Goal: Task Accomplishment & Management: Manage account settings

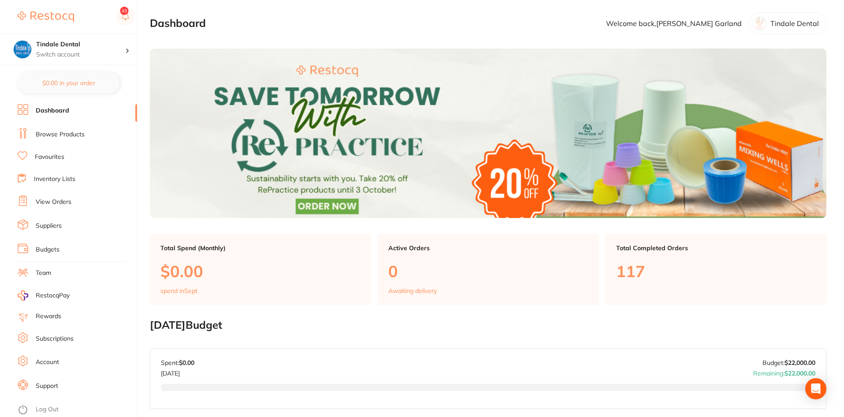
click at [38, 176] on link "Inventory Lists" at bounding box center [54, 179] width 41 height 9
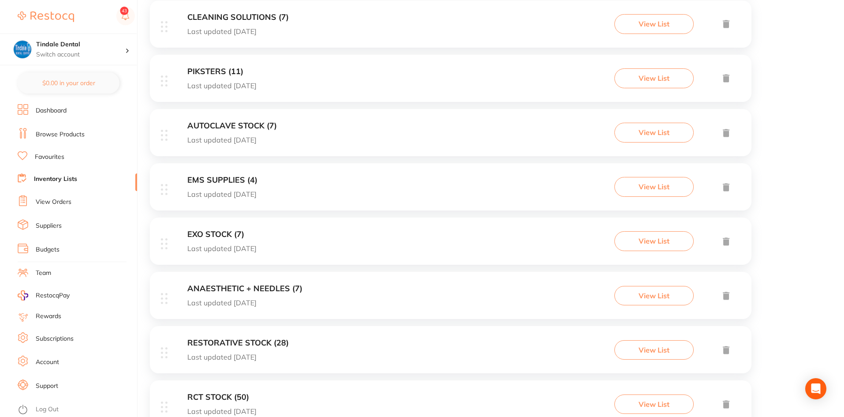
scroll to position [653, 0]
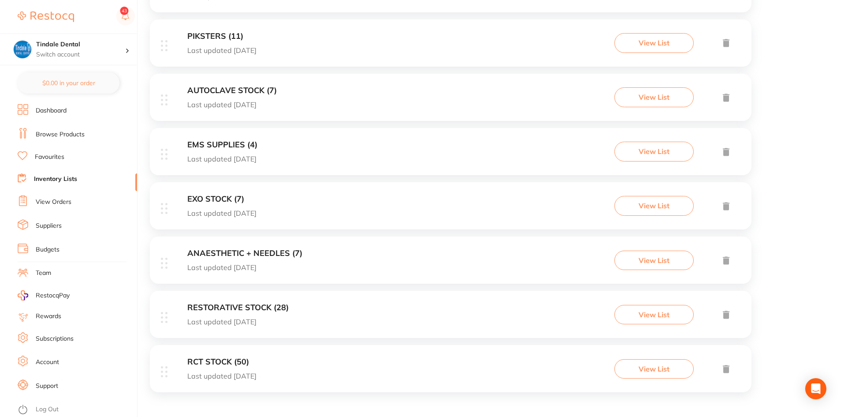
click at [239, 302] on div "RESTORATIVE STOCK (28) Last updated [DATE] View List" at bounding box center [451, 314] width 602 height 47
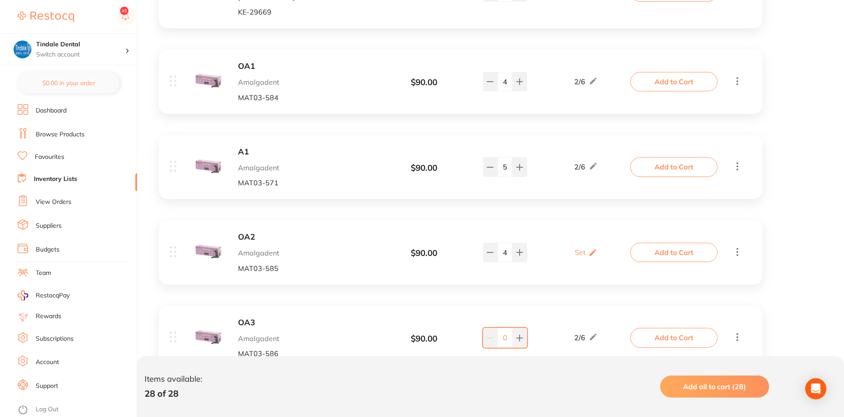
scroll to position [1587, 0]
click at [490, 248] on icon at bounding box center [490, 251] width 7 height 7
type input "2"
click at [48, 176] on link "Inventory Lists" at bounding box center [55, 179] width 43 height 9
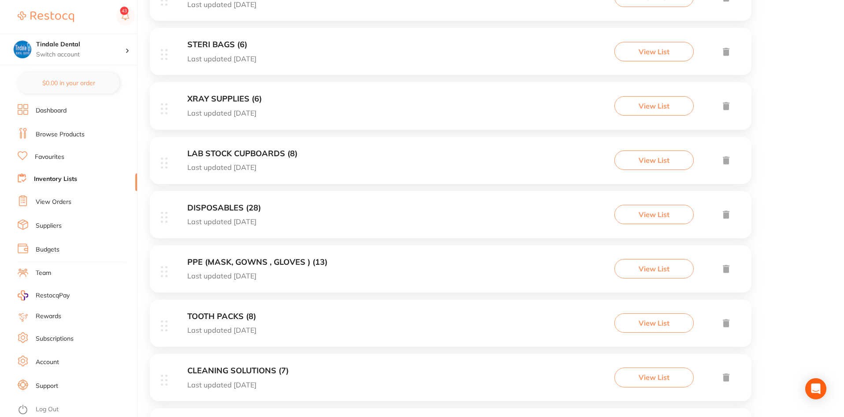
scroll to position [265, 0]
click at [225, 203] on h3 "DISPOSABLES (28)" at bounding box center [224, 207] width 74 height 9
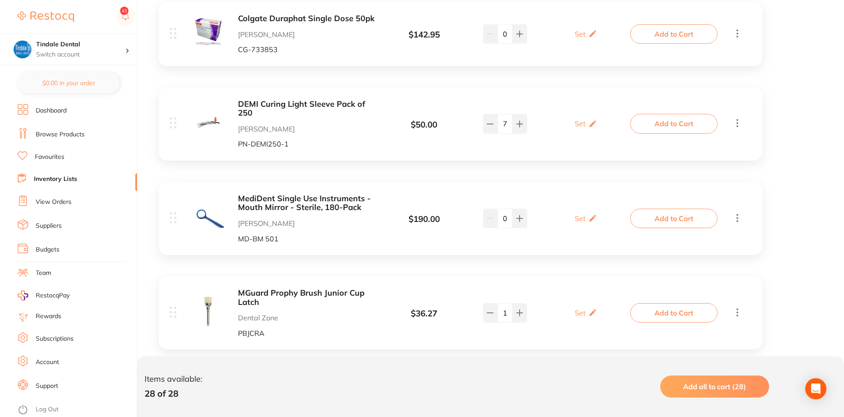
scroll to position [661, 0]
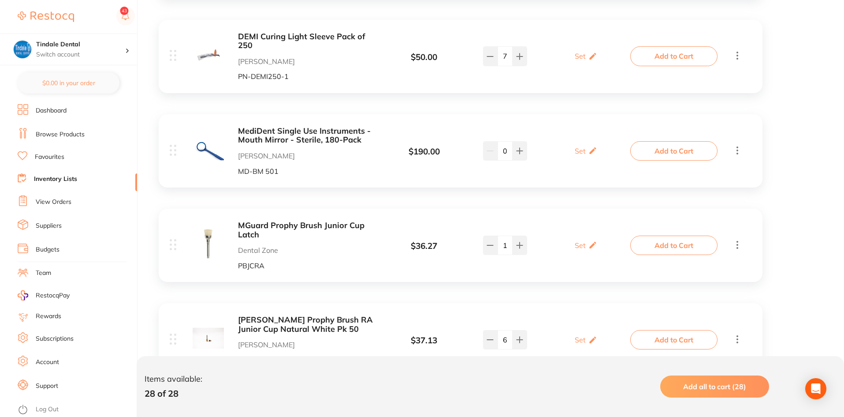
click at [65, 178] on link "Inventory Lists" at bounding box center [55, 179] width 43 height 9
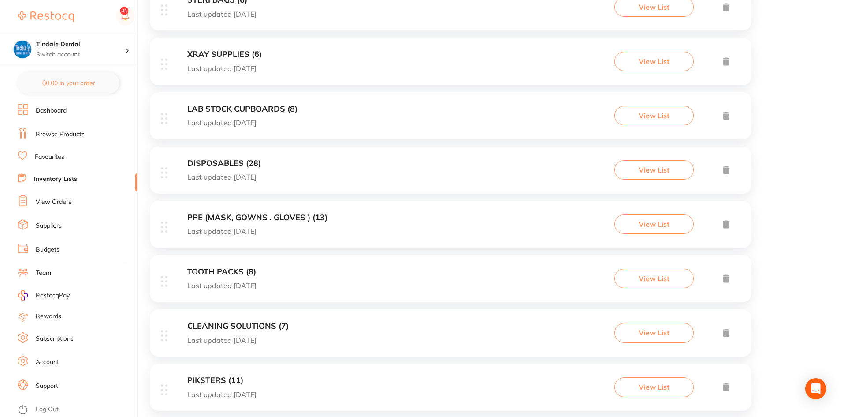
scroll to position [353, 0]
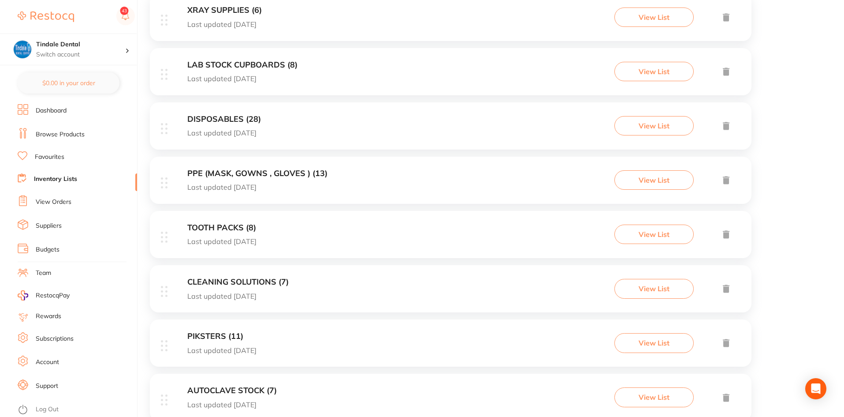
click at [246, 280] on h3 "CLEANING SOLUTIONS (7)" at bounding box center [237, 281] width 101 height 9
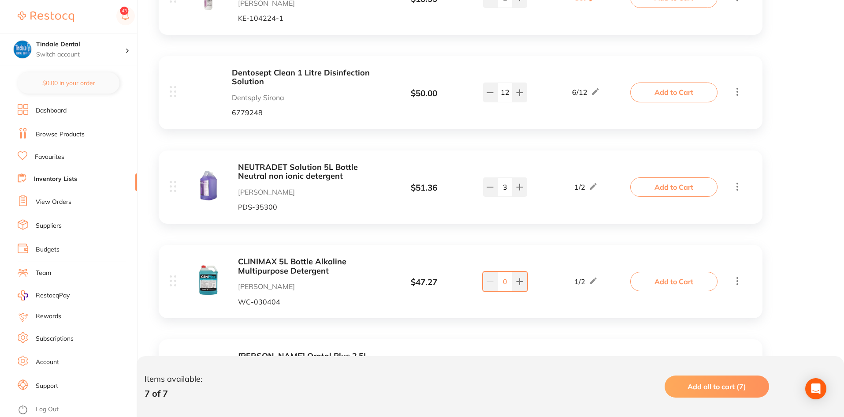
scroll to position [272, 0]
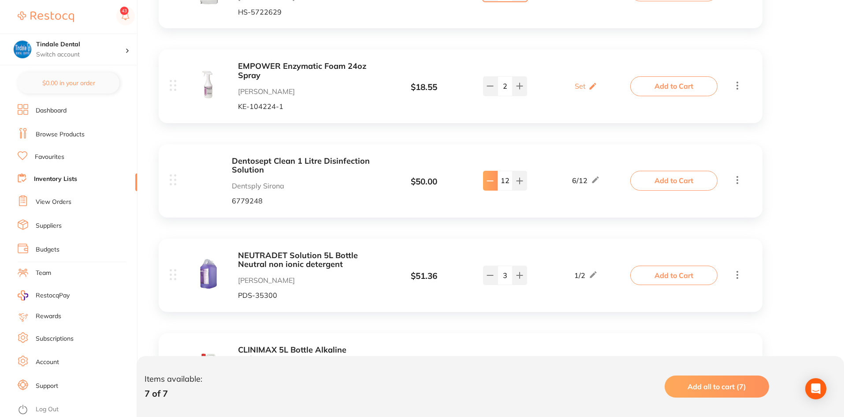
click at [487, 183] on icon at bounding box center [490, 180] width 7 height 7
type input "11"
click at [74, 179] on link "Inventory Lists" at bounding box center [55, 179] width 43 height 9
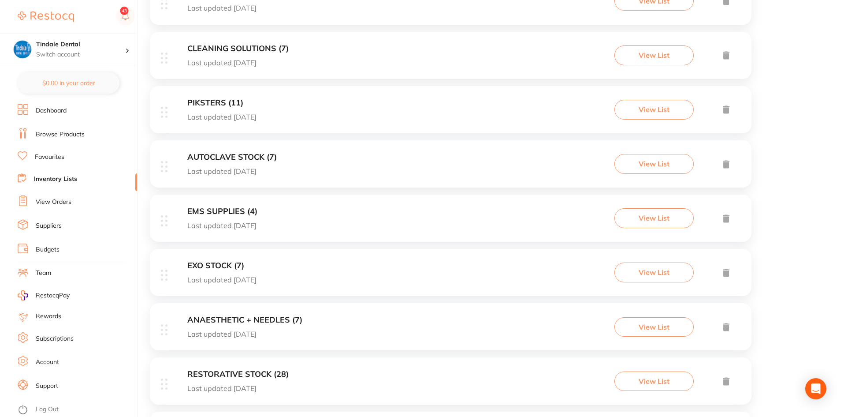
scroll to position [564, 0]
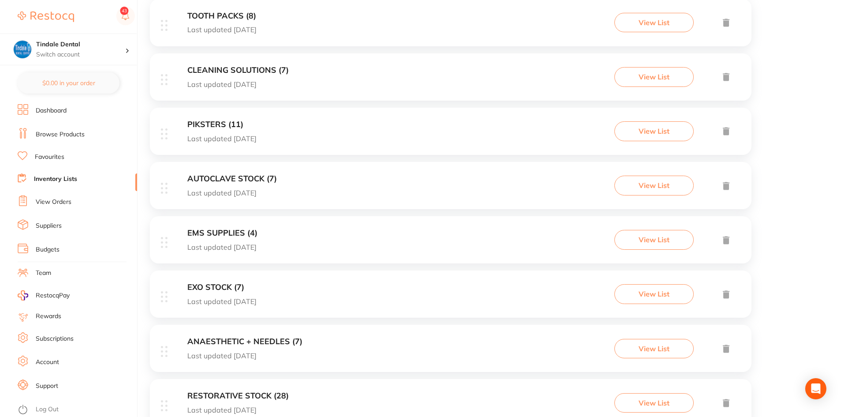
click at [251, 179] on h3 "AUTOCLAVE STOCK (7)" at bounding box center [232, 178] width 90 height 9
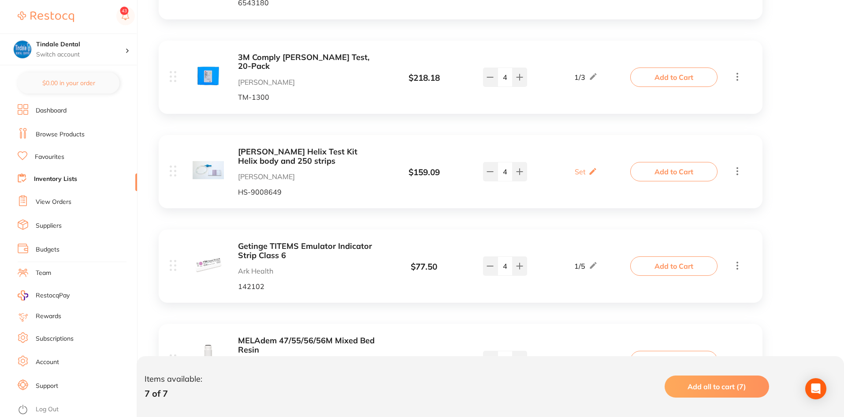
scroll to position [353, 0]
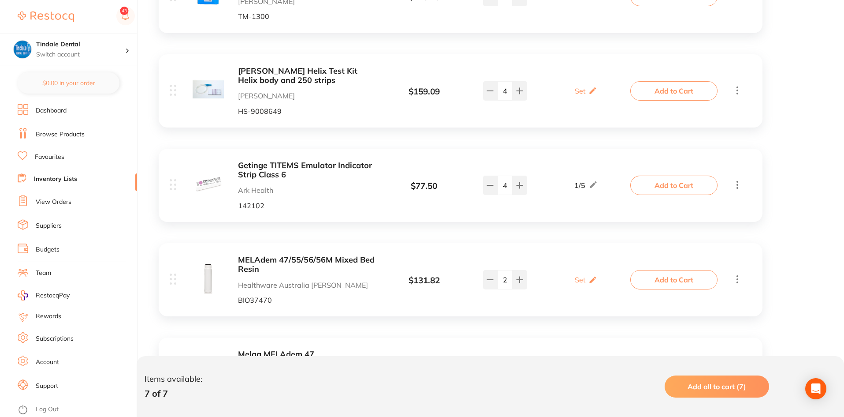
click at [498, 186] on input "4" at bounding box center [505, 184] width 15 height 19
click at [493, 186] on icon at bounding box center [490, 185] width 7 height 7
type input "3"
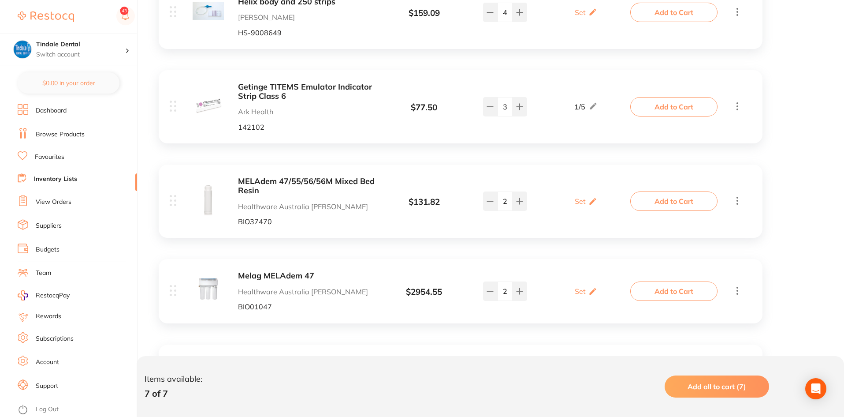
scroll to position [485, 0]
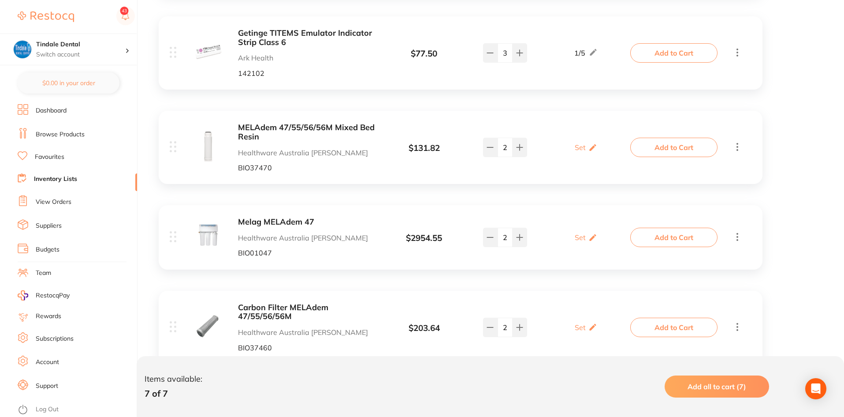
click at [41, 175] on link "Inventory Lists" at bounding box center [55, 179] width 43 height 9
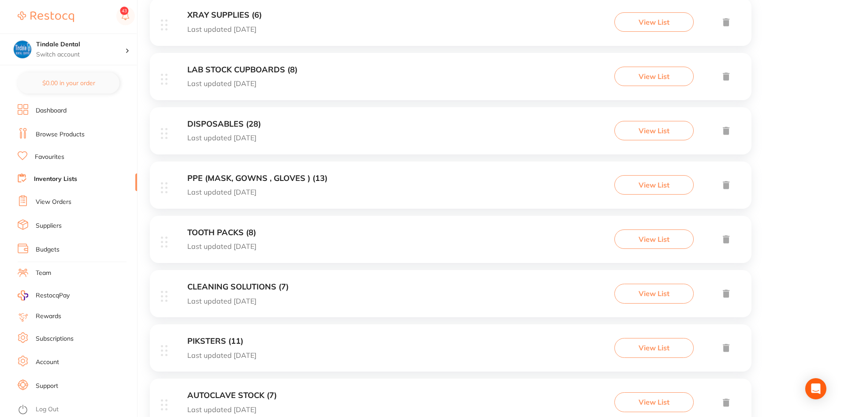
scroll to position [397, 0]
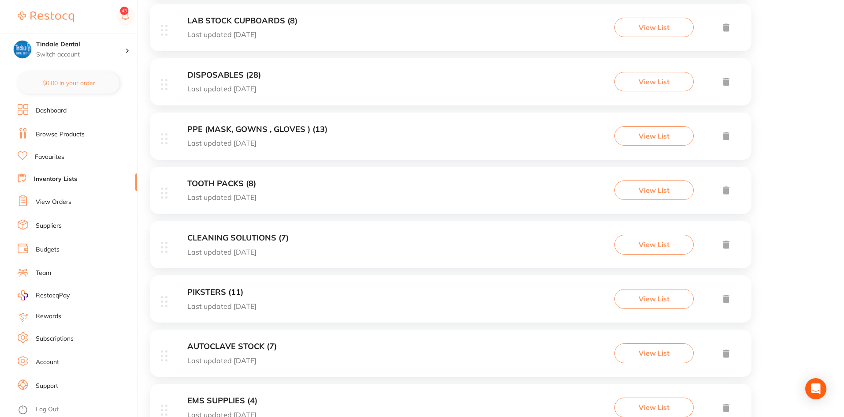
click at [248, 342] on h3 "AUTOCLAVE STOCK (7)" at bounding box center [232, 346] width 90 height 9
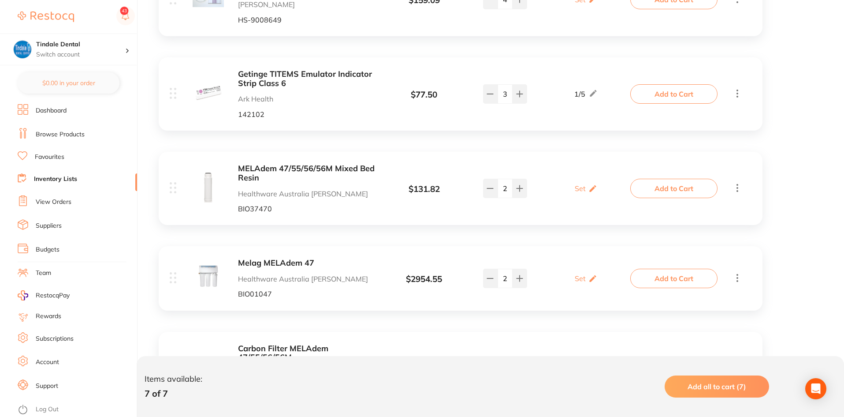
scroll to position [518, 0]
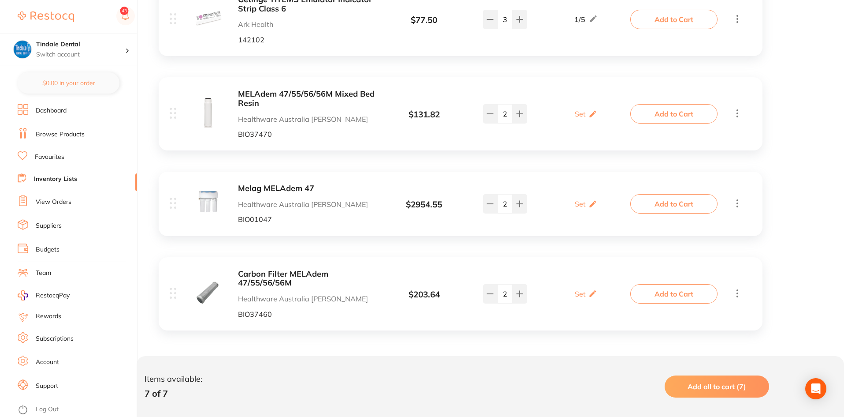
click at [49, 182] on link "Inventory Lists" at bounding box center [55, 179] width 43 height 9
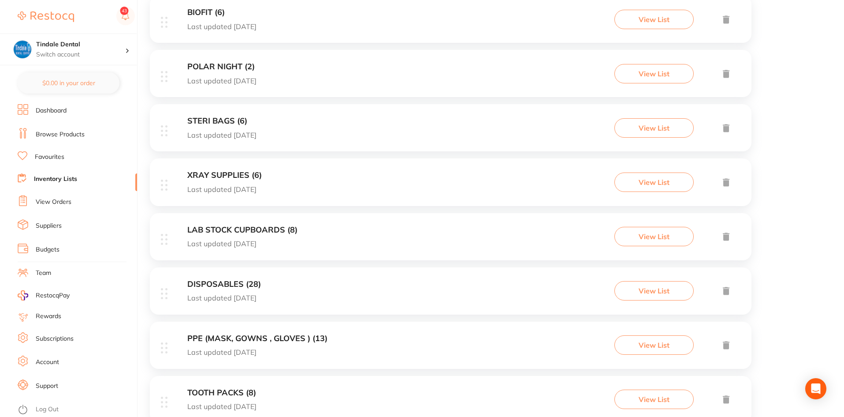
scroll to position [176, 0]
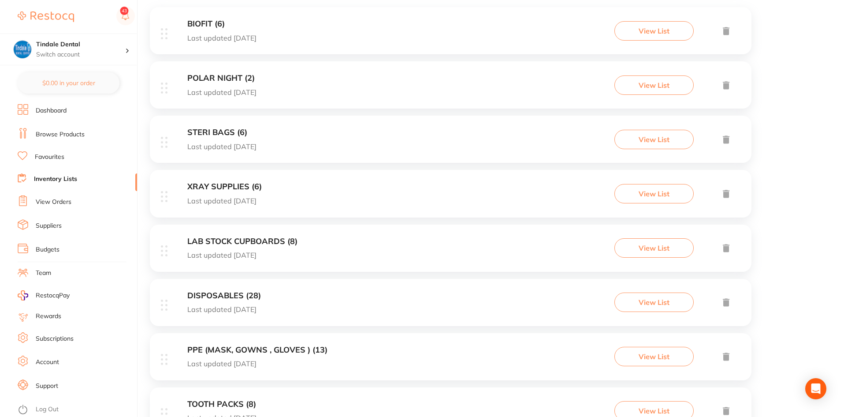
click at [224, 131] on h3 "STERI BAGS (6)" at bounding box center [221, 132] width 69 height 9
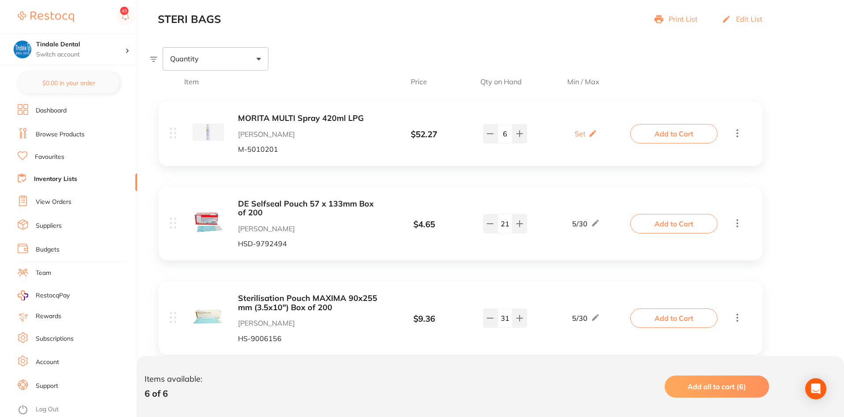
scroll to position [176, 0]
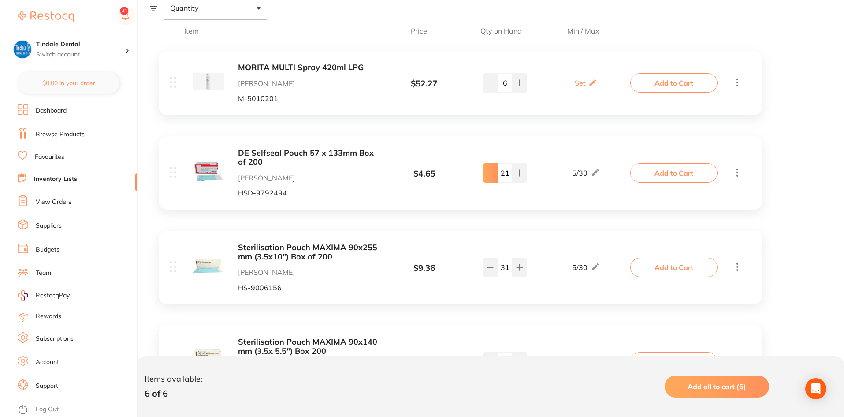
click at [490, 177] on button at bounding box center [490, 172] width 15 height 19
type input "20"
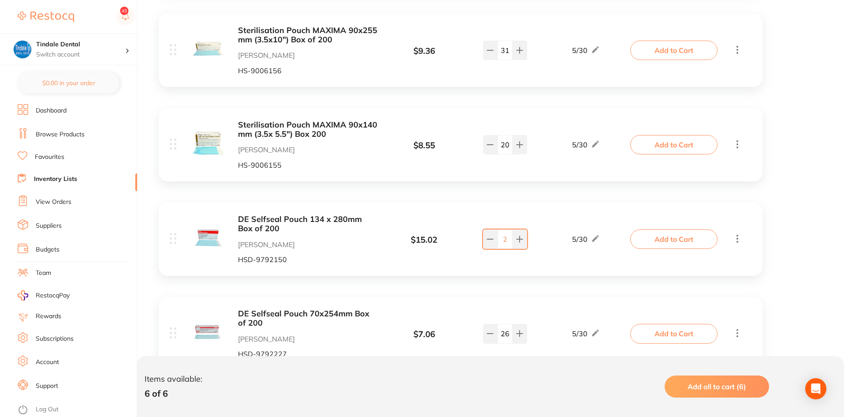
scroll to position [433, 0]
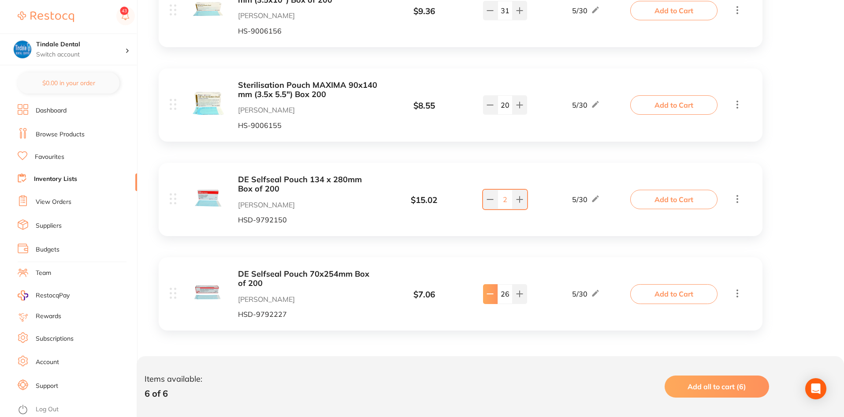
click at [489, 293] on icon at bounding box center [490, 293] width 7 height 7
type input "25"
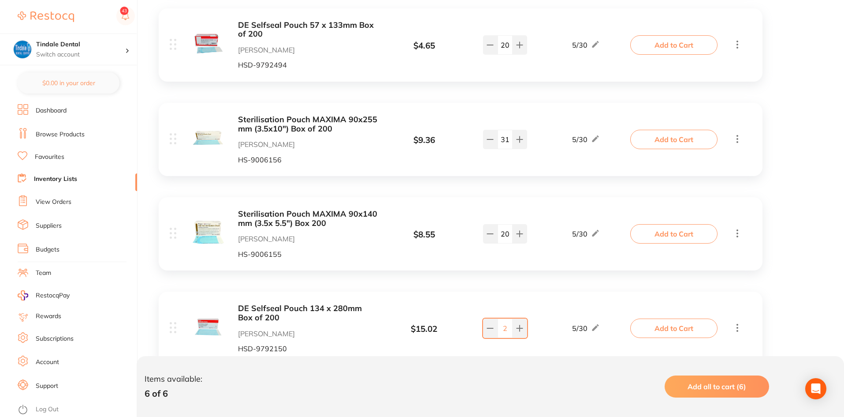
scroll to position [301, 0]
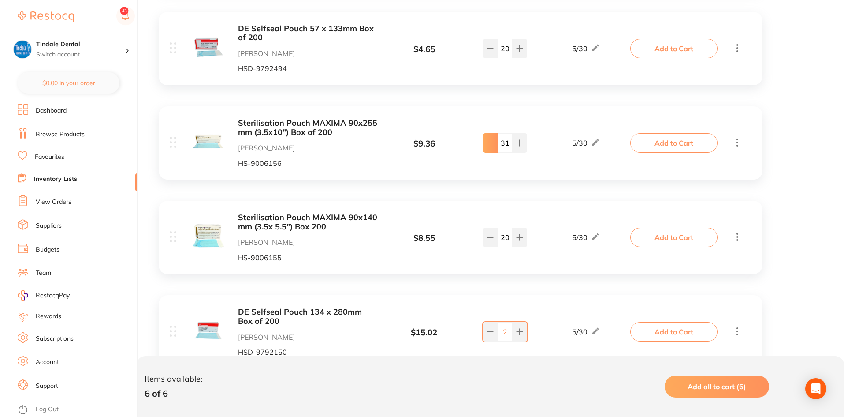
click at [490, 143] on icon at bounding box center [491, 143] width 6 height 0
type input "30"
click at [48, 178] on link "Inventory Lists" at bounding box center [55, 179] width 43 height 9
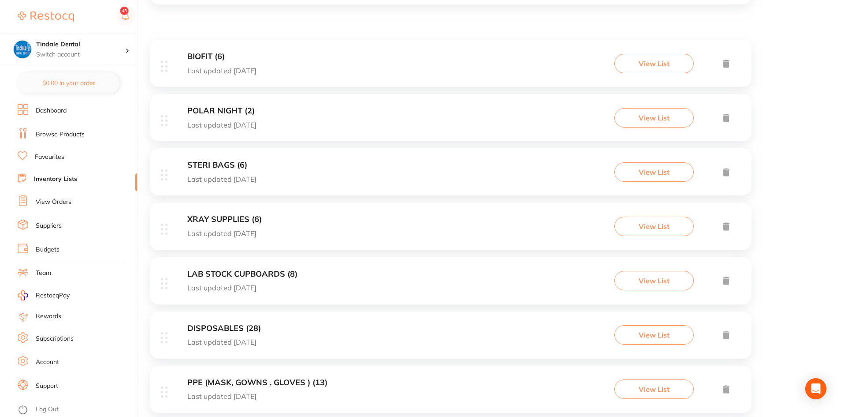
scroll to position [176, 0]
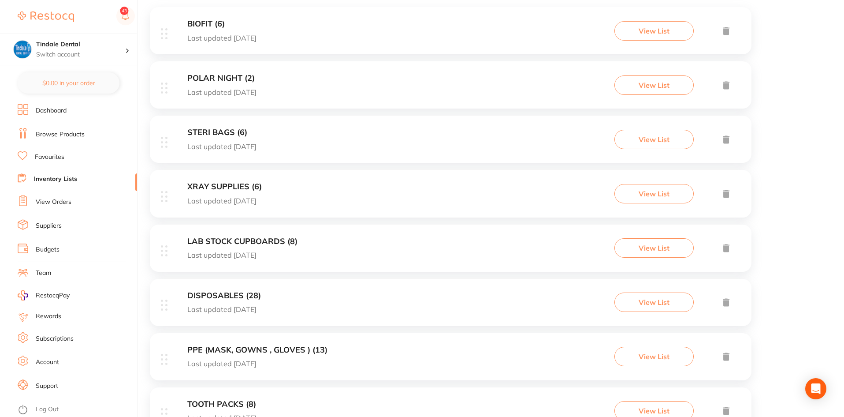
click at [219, 347] on h3 "PPE (MASK, GOWNS , GLOVES ) (13)" at bounding box center [257, 349] width 140 height 9
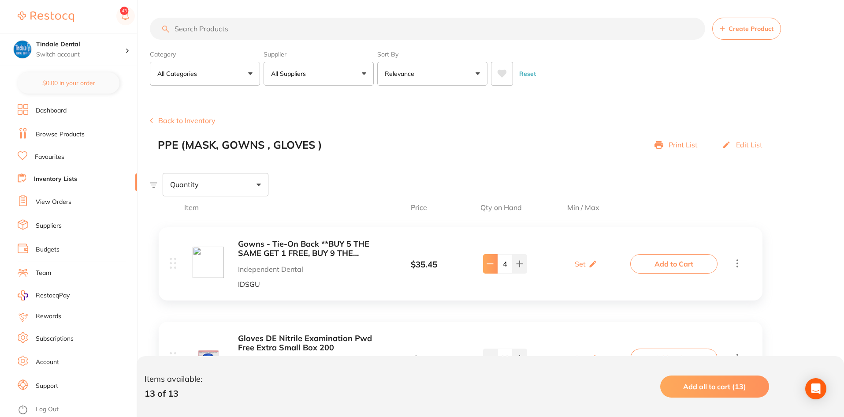
click at [488, 261] on icon at bounding box center [490, 263] width 7 height 7
type input "3"
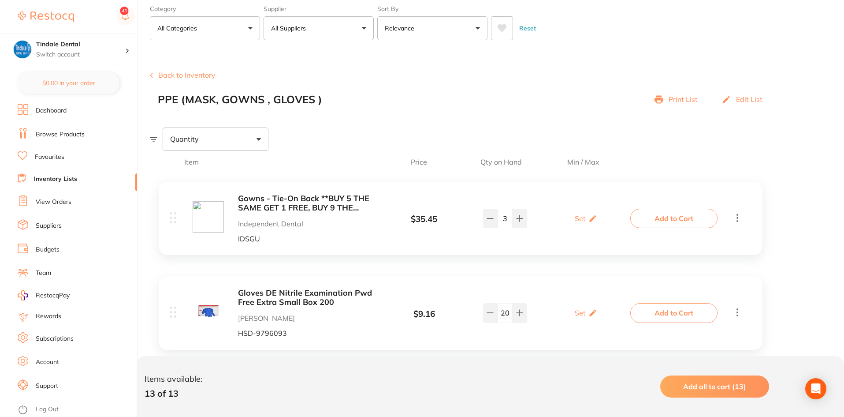
scroll to position [88, 0]
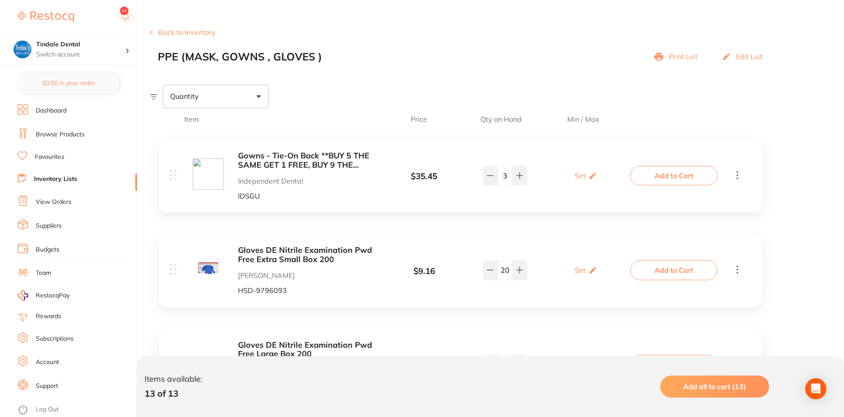
click at [67, 174] on li "Inventory Lists" at bounding box center [77, 179] width 119 height 12
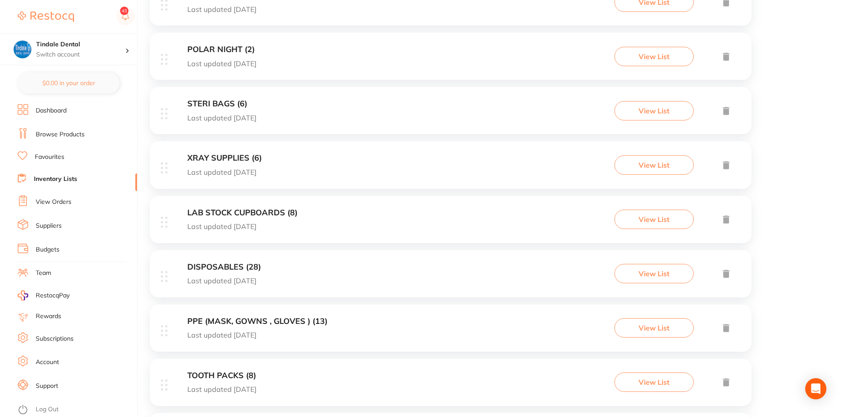
scroll to position [220, 0]
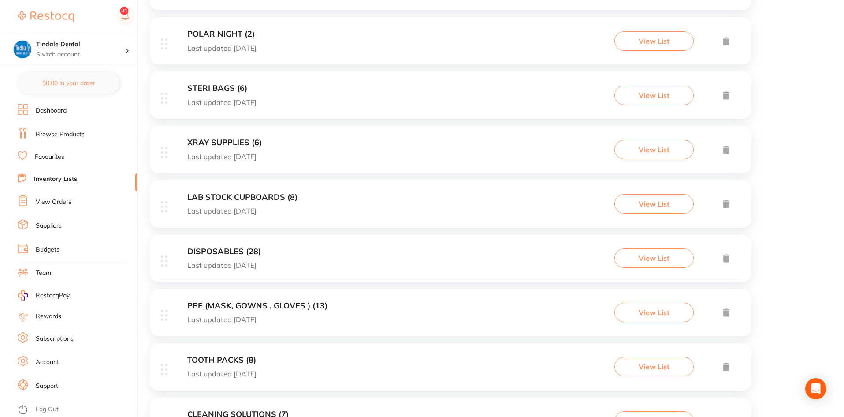
click at [225, 248] on h3 "DISPOSABLES (28)" at bounding box center [224, 251] width 74 height 9
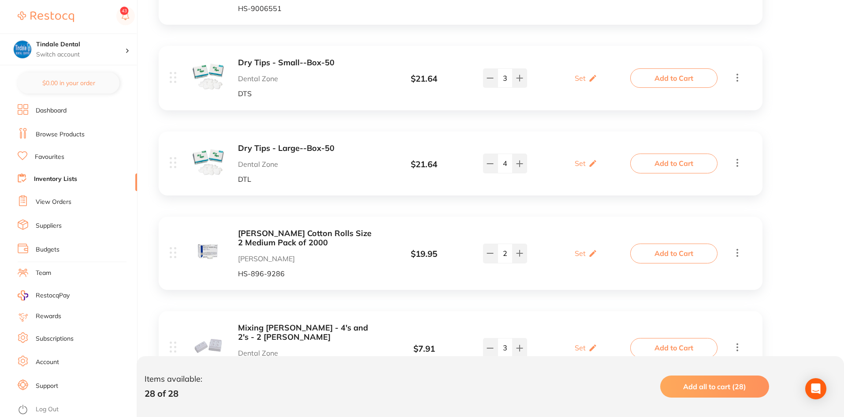
scroll to position [1102, 0]
